Goal: Task Accomplishment & Management: Use online tool/utility

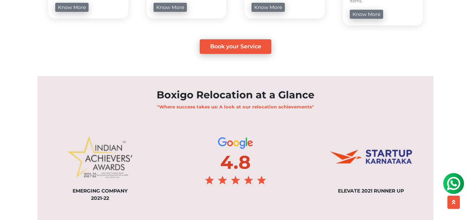
scroll to position [556, 0]
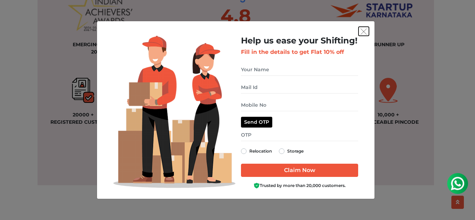
click at [363, 30] on img "get free quote dialog" at bounding box center [363, 31] width 6 height 6
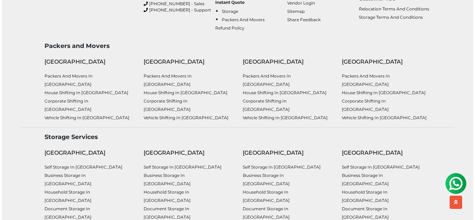
scroll to position [1819, 0]
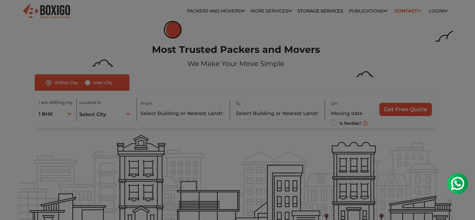
drag, startPoint x: 474, startPoint y: 170, endPoint x: 474, endPoint y: -30, distance: 199.8
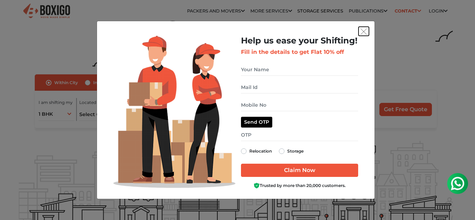
click at [359, 28] on button "get free quote dialog" at bounding box center [363, 31] width 10 height 9
